Goal: Transaction & Acquisition: Purchase product/service

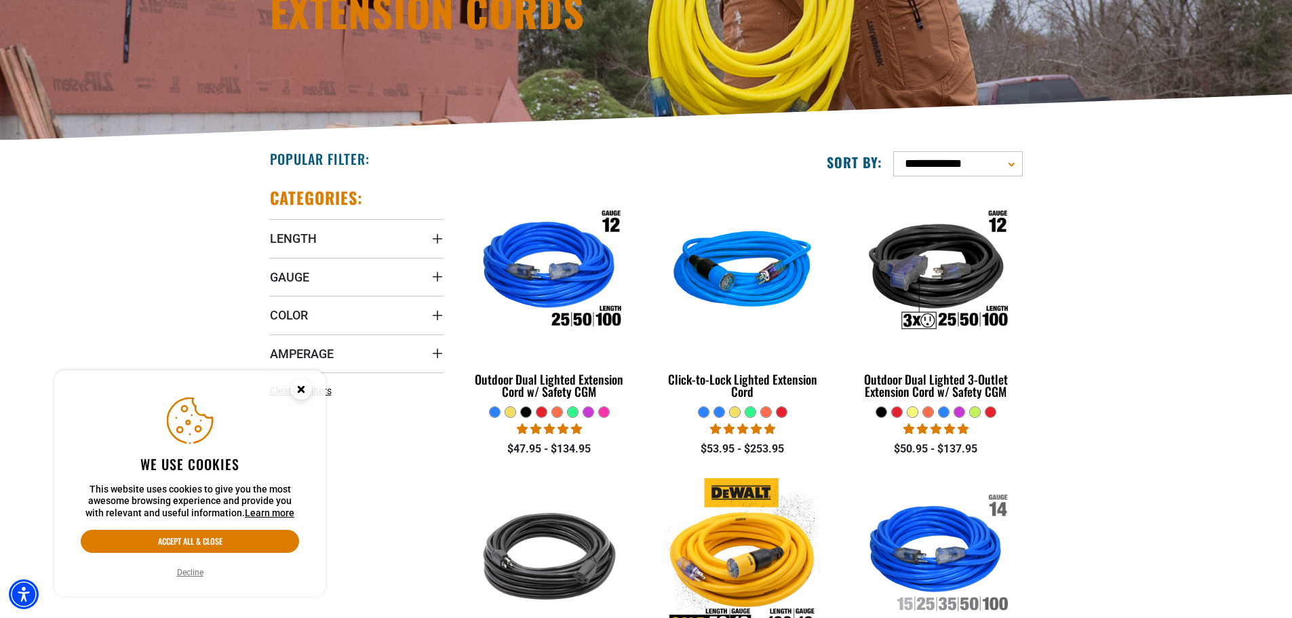
scroll to position [271, 0]
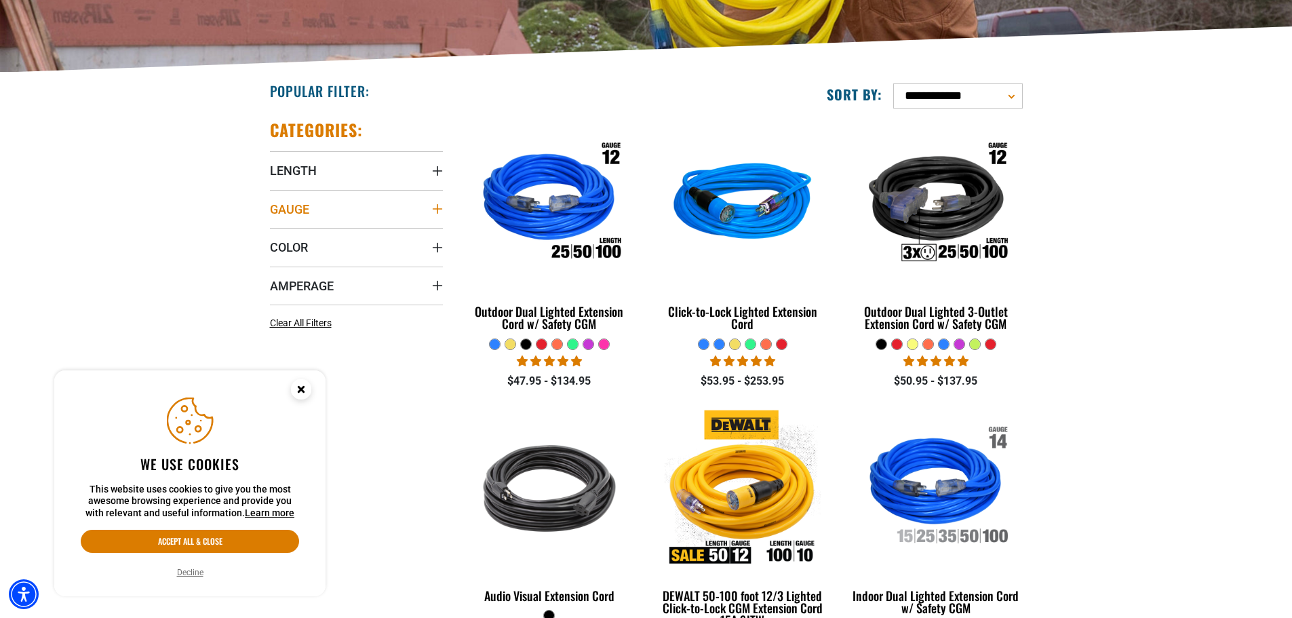
click at [436, 208] on icon "Gauge" at bounding box center [437, 209] width 11 height 11
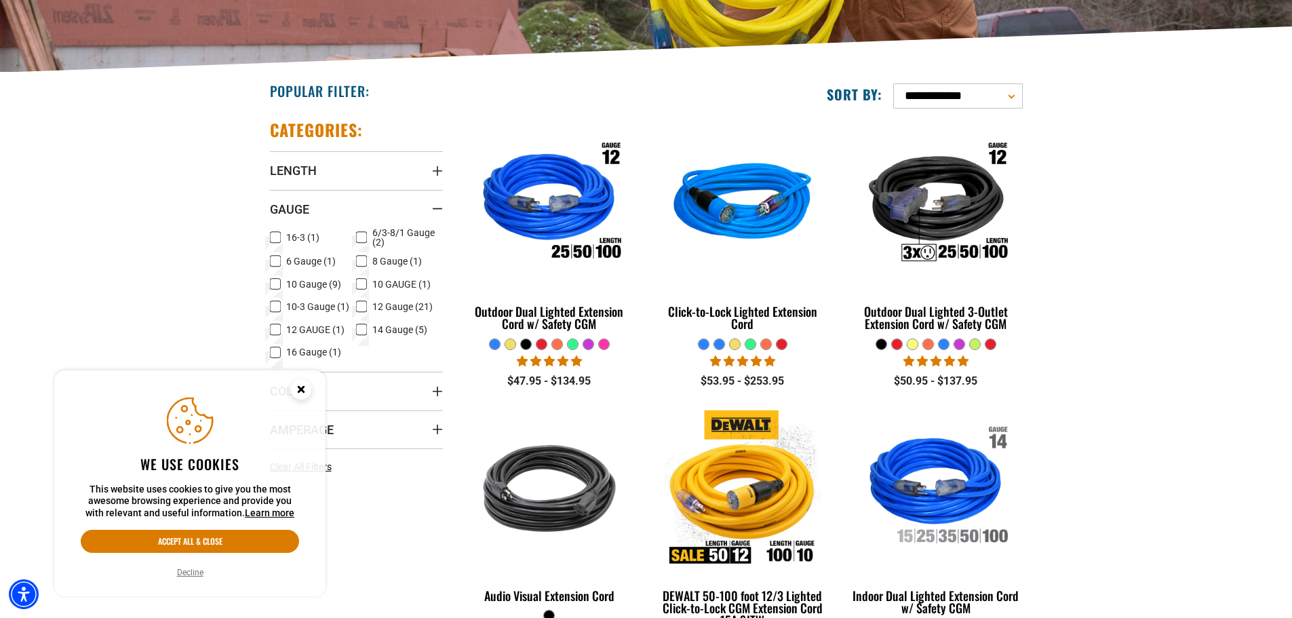
click at [362, 307] on icon at bounding box center [361, 307] width 11 height 18
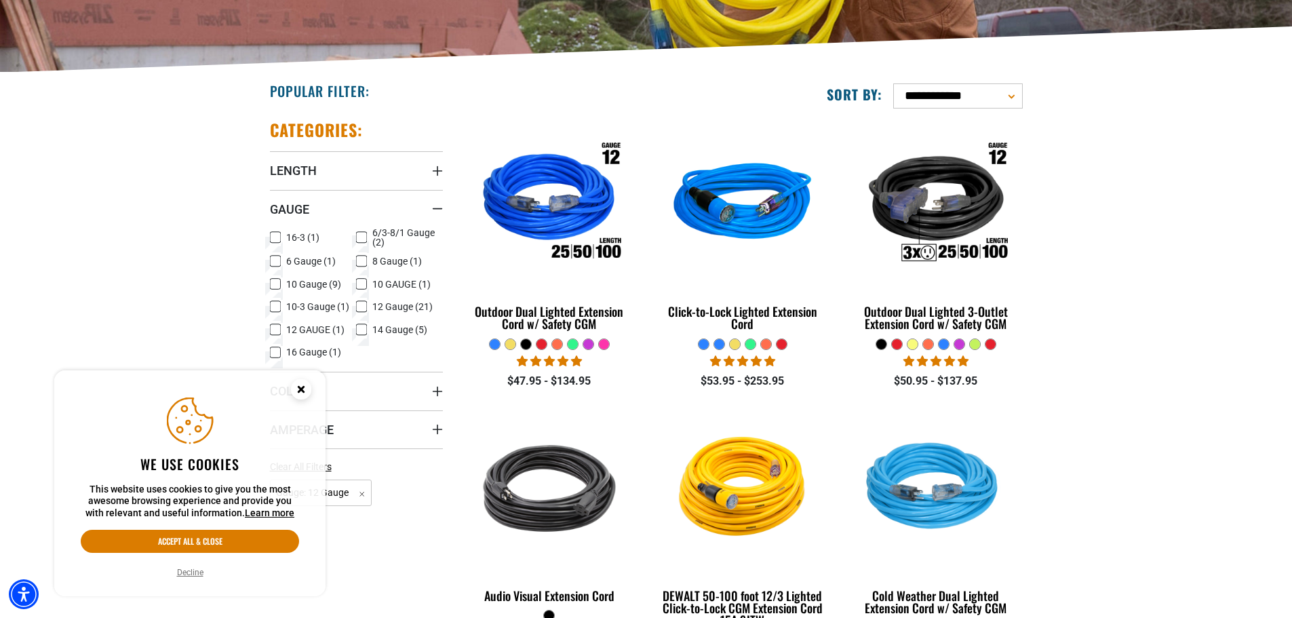
click at [301, 387] on icon "Close this option" at bounding box center [301, 389] width 5 height 5
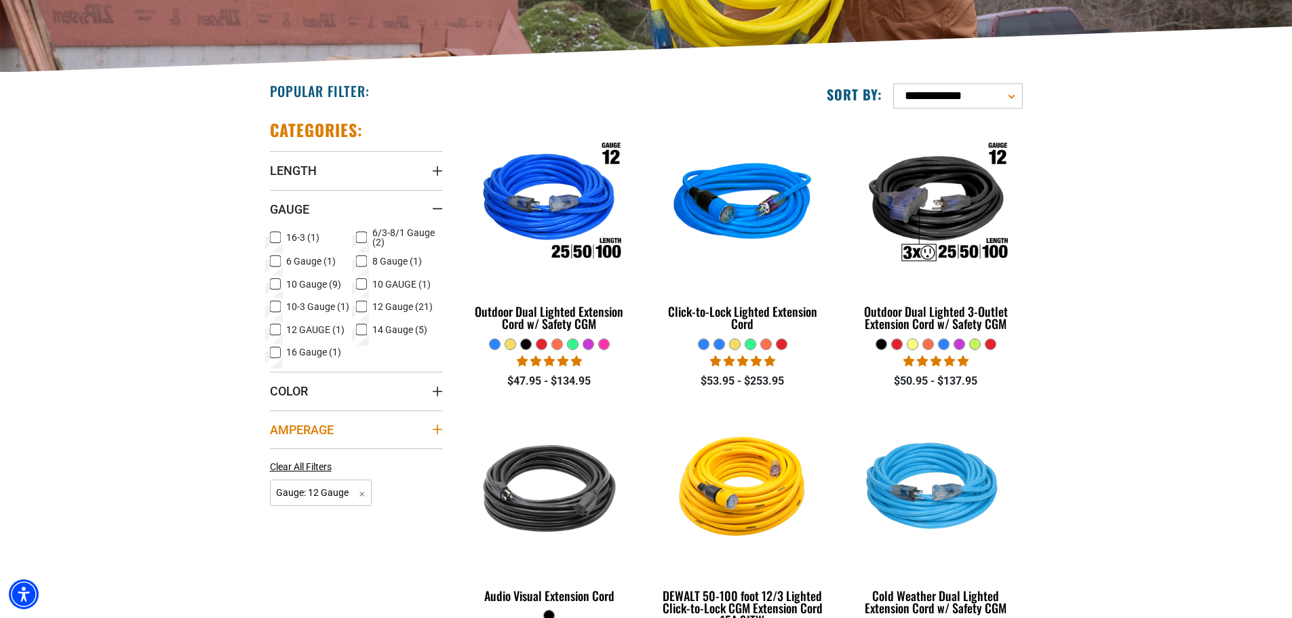
click at [308, 429] on span "Amperage" at bounding box center [302, 430] width 64 height 16
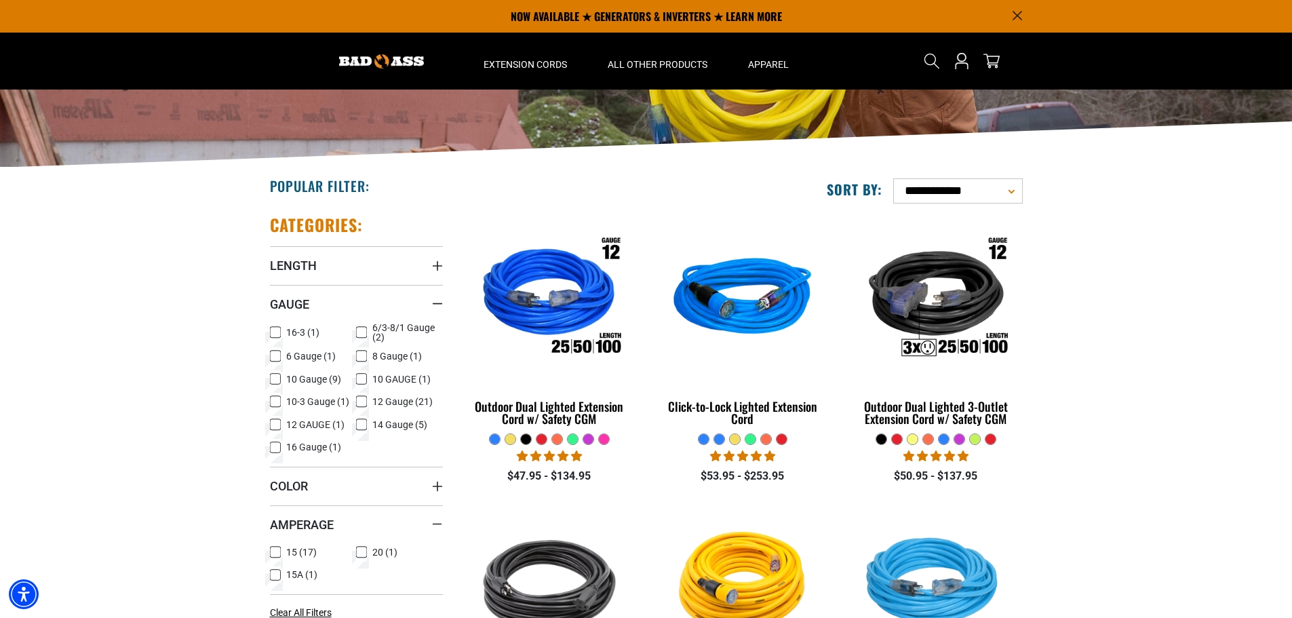
scroll to position [136, 0]
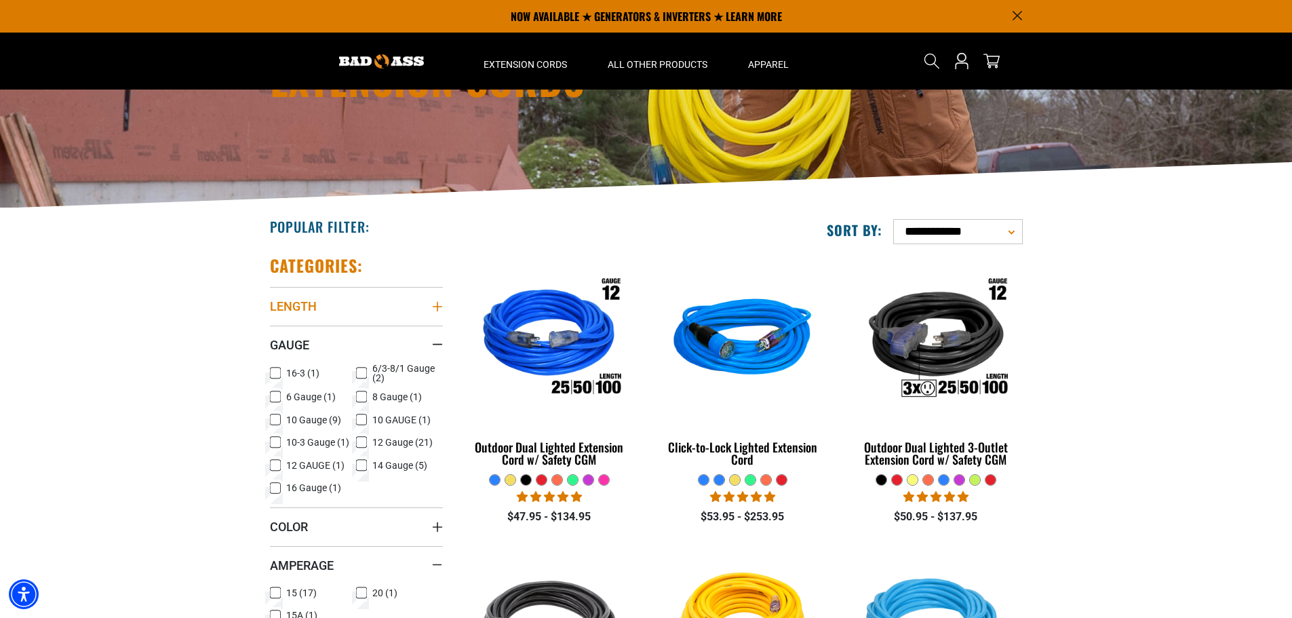
click at [435, 307] on icon "Length" at bounding box center [437, 306] width 11 height 11
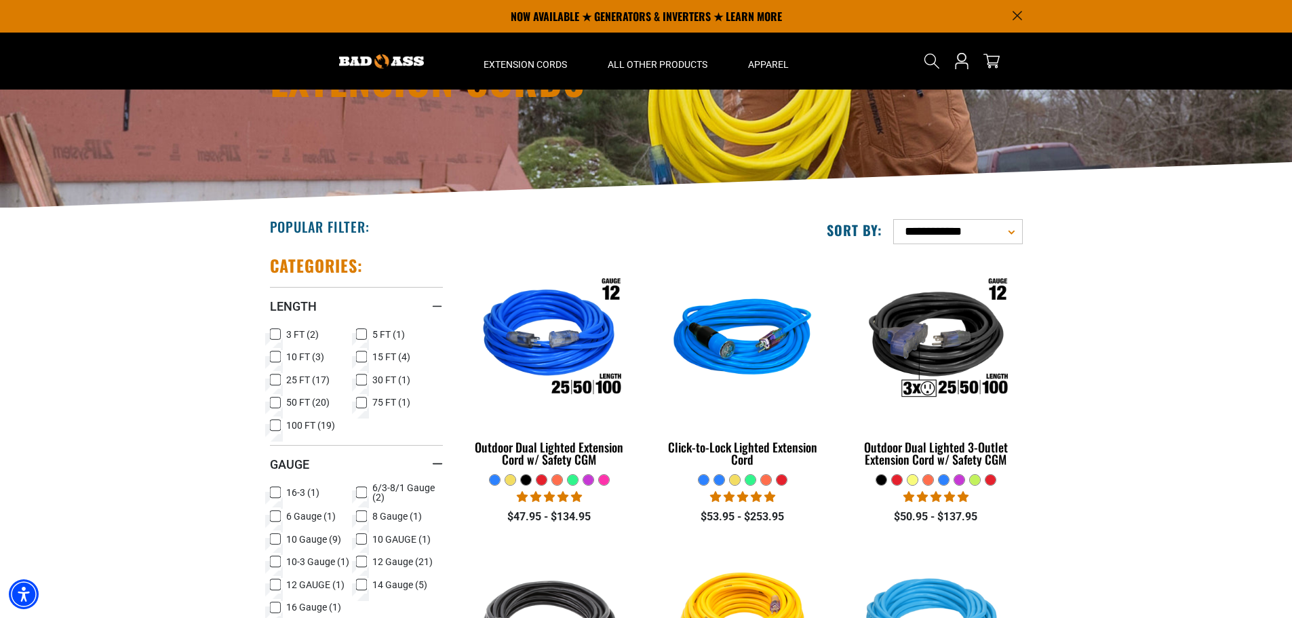
click at [275, 403] on icon at bounding box center [275, 403] width 11 height 18
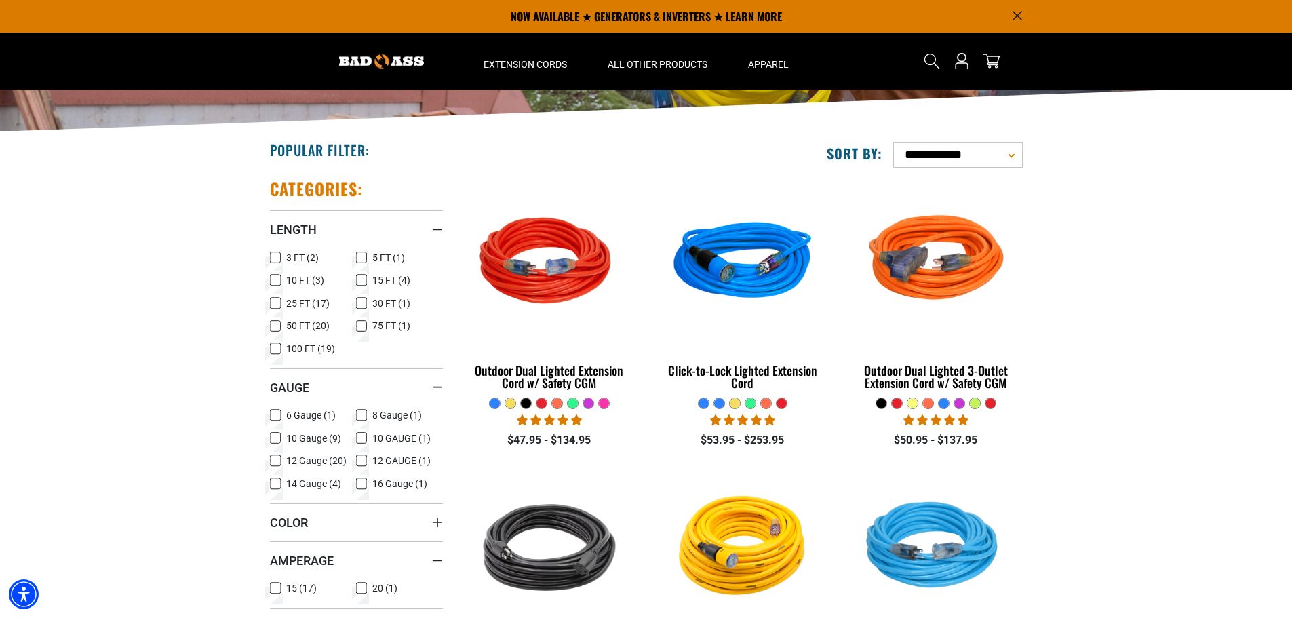
scroll to position [204, 0]
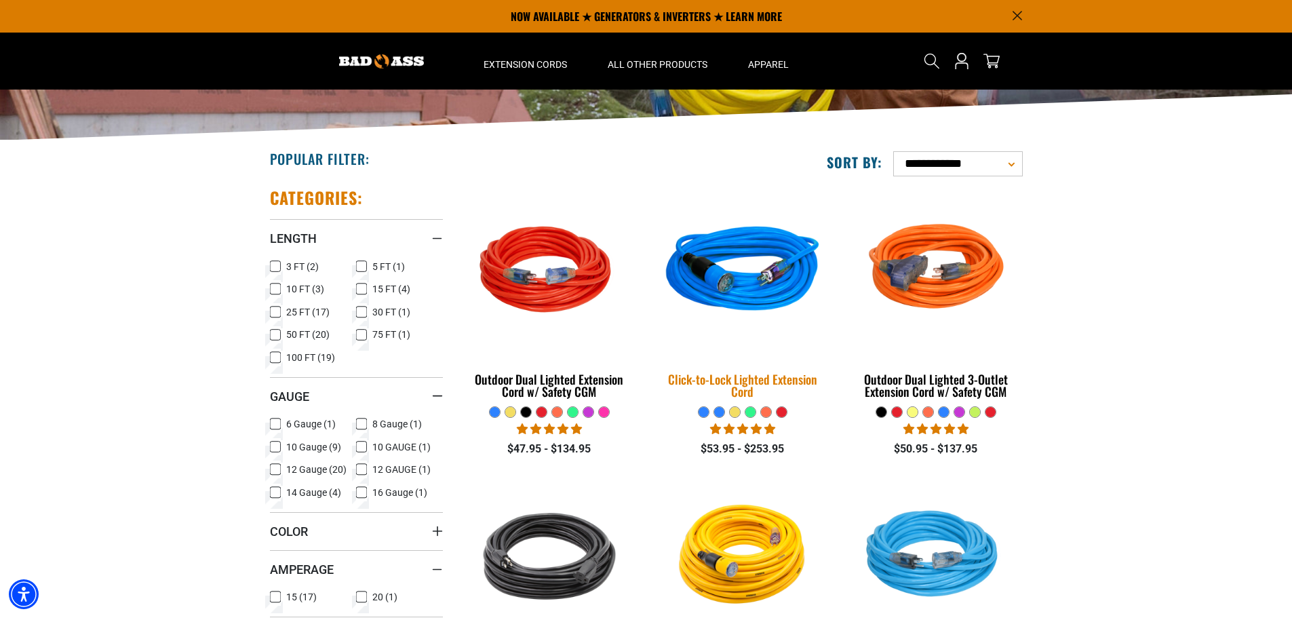
click at [733, 288] on img at bounding box center [743, 272] width 190 height 174
